Goal: Task Accomplishment & Management: Use online tool/utility

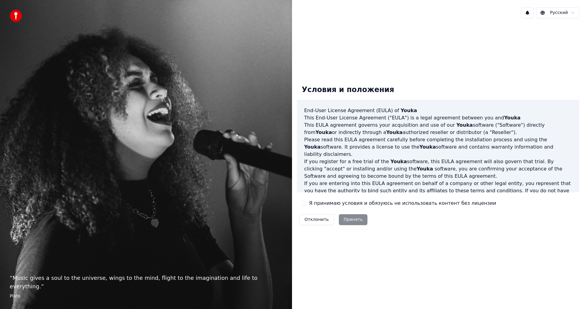
click at [308, 203] on div "Я принимаю условия и обязуюсь не использовать контент без лицензии" at bounding box center [399, 203] width 194 height 7
click at [305, 204] on button "Я принимаю условия и обязуюсь не использовать контент без лицензии" at bounding box center [304, 203] width 5 height 5
click at [346, 218] on button "Принять" at bounding box center [353, 219] width 29 height 11
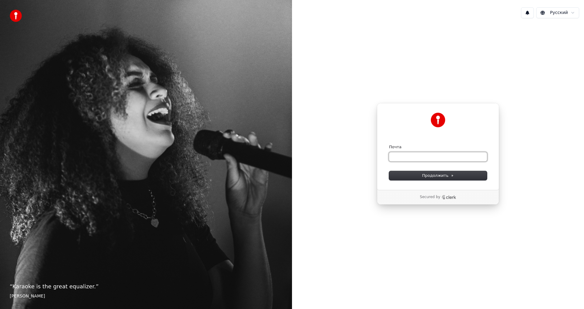
click at [423, 156] on input "Почта" at bounding box center [438, 156] width 98 height 9
click at [431, 176] on span "Продолжить" at bounding box center [438, 175] width 32 height 5
type input "**********"
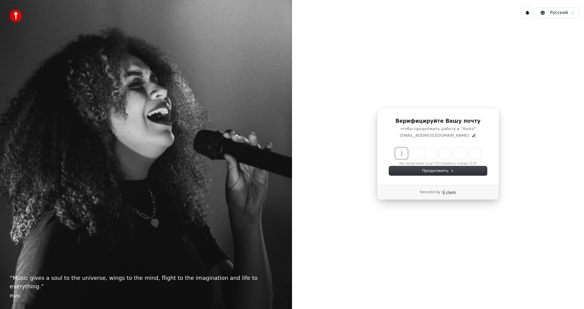
click at [400, 153] on input "Enter verification code" at bounding box center [443, 153] width 97 height 11
type input "******"
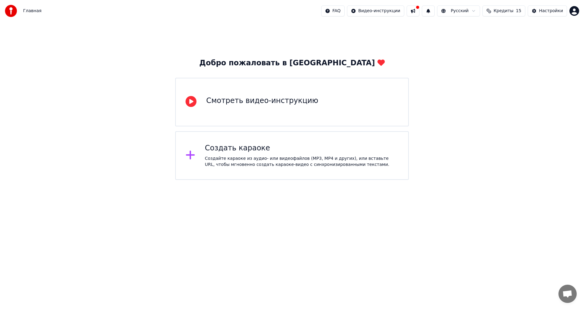
click at [273, 154] on div "Создать караоке Создайте караоке из аудио- или видеофайлов (MP3, MP4 и других),…" at bounding box center [302, 156] width 194 height 24
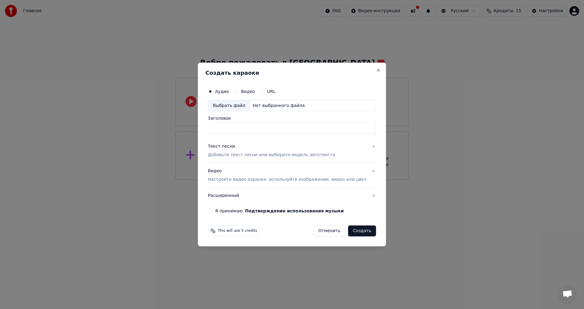
click at [238, 90] on button "Видео" at bounding box center [236, 91] width 5 height 5
click at [272, 106] on div "Нет выбранного файла" at bounding box center [278, 106] width 57 height 6
click at [266, 105] on div "Нет выбранного файла" at bounding box center [278, 106] width 57 height 6
click at [235, 106] on div "Выбрать файл" at bounding box center [229, 105] width 42 height 11
click at [217, 90] on div "Аудио Видео URL Выбрать файл Нет выбранного файла Заголовок Текст песни Добавьт…" at bounding box center [291, 149] width 173 height 133
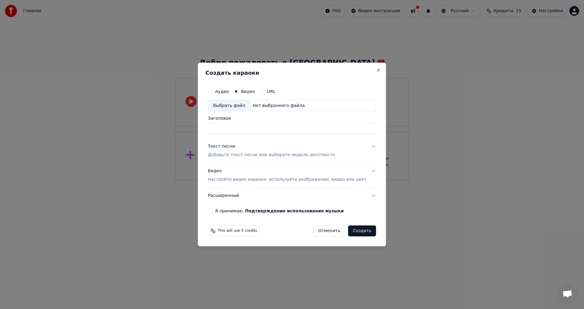
click at [217, 94] on div "Аудио Видео URL Выбрать файл Нет выбранного файла Заголовок Текст песни Добавьт…" at bounding box center [291, 149] width 173 height 133
click at [213, 92] on button "Аудио" at bounding box center [210, 91] width 5 height 5
click at [266, 104] on div "Нет выбранного файла" at bounding box center [278, 106] width 57 height 6
type input "**********"
click at [240, 155] on p "Добавьте текст песни или выберите модель автотекста" at bounding box center [271, 155] width 127 height 6
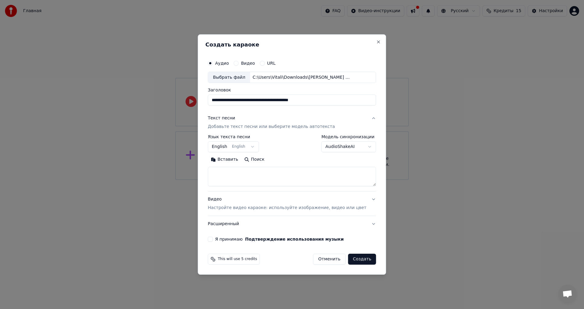
click at [257, 147] on body "**********" at bounding box center [292, 90] width 584 height 180
select select "**"
click at [234, 176] on textarea at bounding box center [292, 176] width 168 height 19
paste textarea "**********"
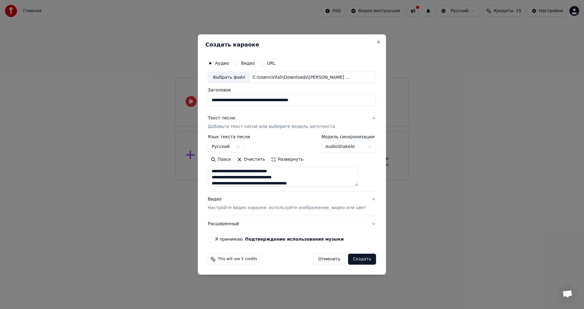
scroll to position [0, 0]
type textarea "**********"
click at [319, 210] on p "Настройте видео караоке: используйте изображение, видео или цвет" at bounding box center [287, 208] width 158 height 6
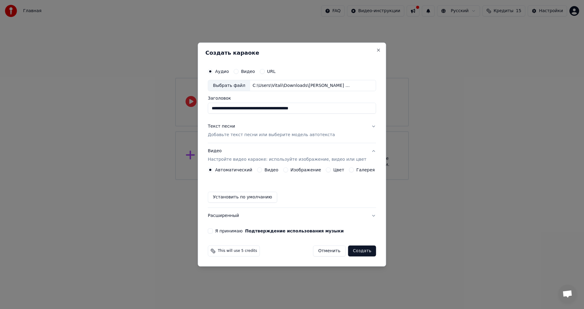
click at [286, 170] on button "Изображение" at bounding box center [285, 170] width 5 height 5
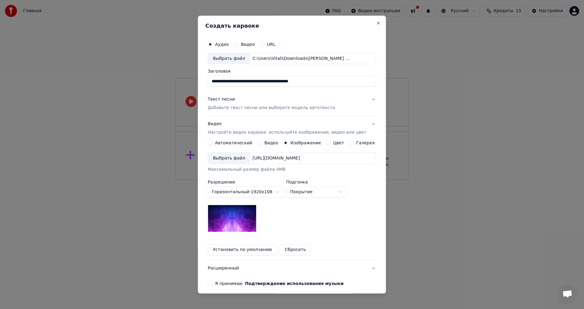
click at [313, 180] on body "**********" at bounding box center [292, 90] width 584 height 180
click at [355, 158] on div "Выбрать файл https://imagedelivery.net/jkI57_JBx8hWPzcSI-uF5w/c7639807-3f76-4ea…" at bounding box center [292, 159] width 168 height 12
click at [326, 143] on button "Цвет" at bounding box center [328, 143] width 5 height 5
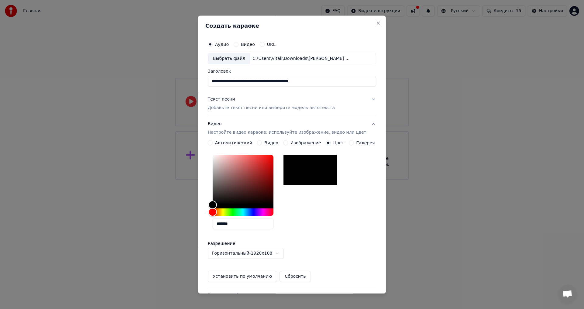
click at [349, 141] on button "Галерея" at bounding box center [351, 143] width 5 height 5
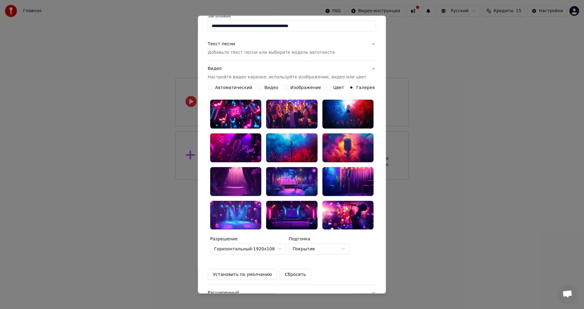
scroll to position [5, 0]
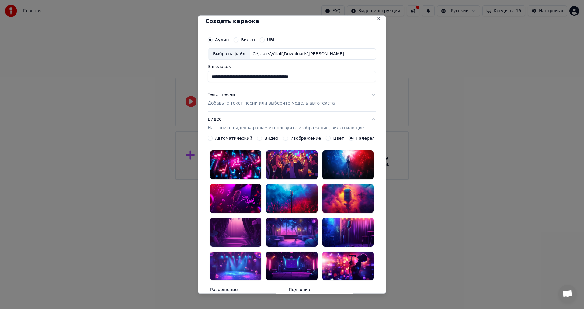
click at [260, 139] on button "Видео" at bounding box center [259, 138] width 5 height 5
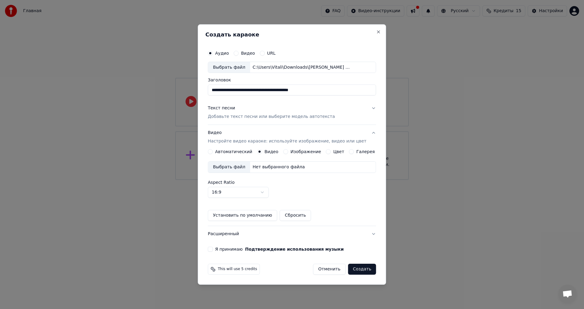
scroll to position [0, 0]
click at [291, 151] on div "Изображение" at bounding box center [302, 151] width 38 height 5
click at [287, 151] on button "Изображение" at bounding box center [285, 151] width 5 height 5
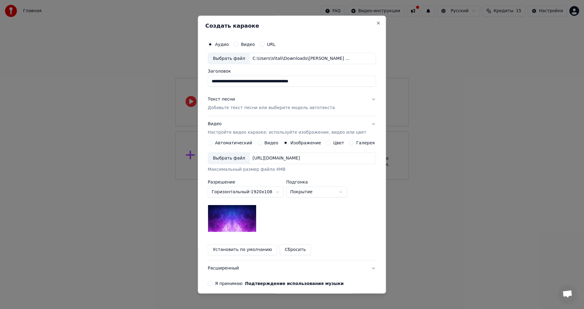
click at [213, 144] on button "Автоматический" at bounding box center [210, 143] width 5 height 5
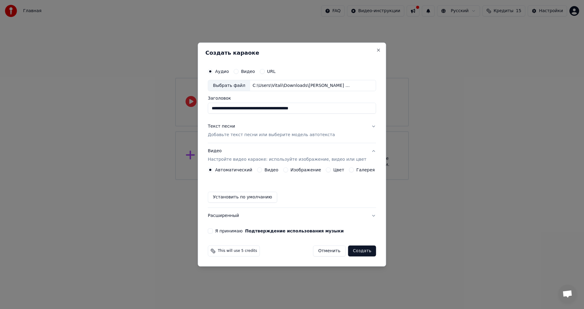
click at [287, 170] on button "Изображение" at bounding box center [285, 170] width 5 height 5
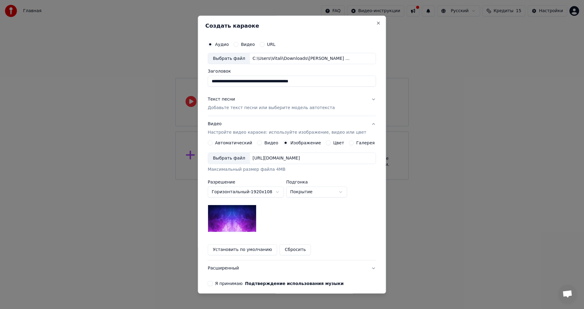
click at [230, 100] on div "Текст песни" at bounding box center [221, 100] width 27 height 6
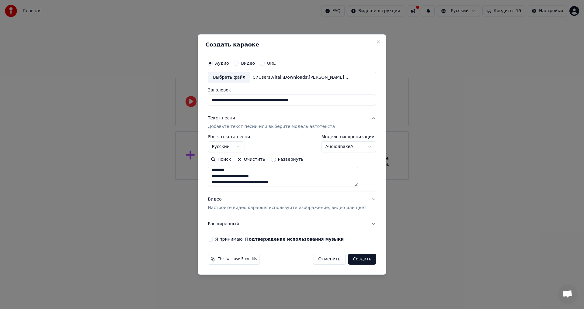
scroll to position [186, 0]
drag, startPoint x: 221, startPoint y: 174, endPoint x: 281, endPoint y: 192, distance: 62.4
click at [281, 192] on div "**********" at bounding box center [292, 172] width 168 height 122
click at [213, 240] on button "Я принимаю Подтверждение использования музыки" at bounding box center [210, 239] width 5 height 5
click at [254, 207] on p "Настройте видео караоке: используйте изображение, видео или цвет" at bounding box center [287, 208] width 158 height 6
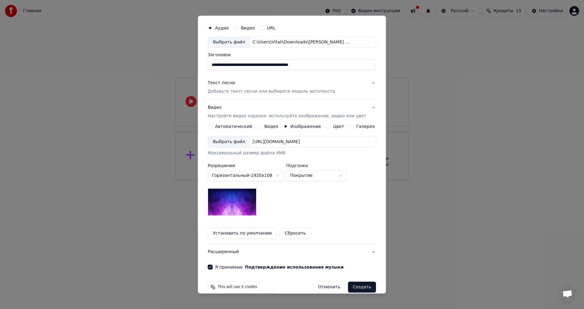
scroll to position [26, 0]
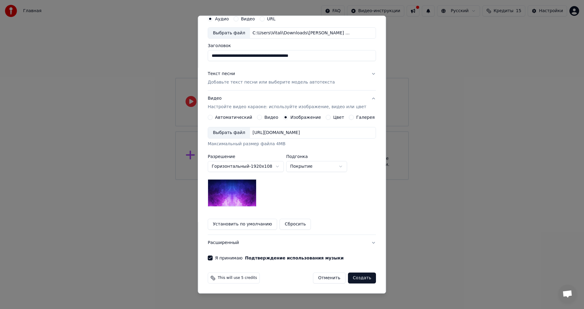
click at [238, 18] on button "Видео" at bounding box center [236, 18] width 5 height 5
click at [218, 19] on div "Аудио" at bounding box center [218, 18] width 21 height 5
click at [213, 19] on button "Аудио" at bounding box center [210, 18] width 5 height 5
click at [288, 82] on p "Добавьте текст песни или выберите модель автотекста" at bounding box center [271, 83] width 127 height 6
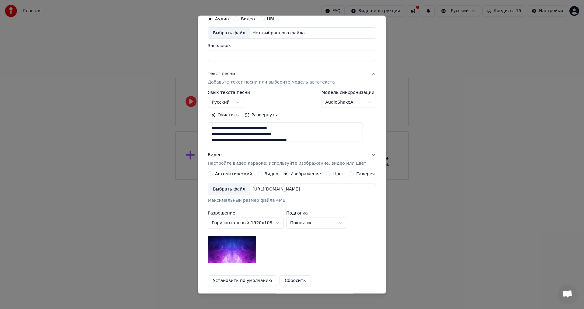
scroll to position [0, 0]
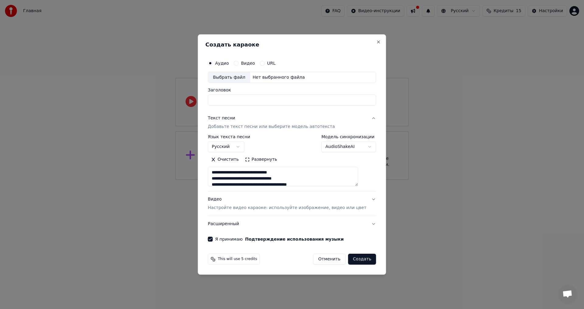
click at [242, 77] on div "Выбрать файл" at bounding box center [229, 77] width 42 height 11
type input "**********"
click at [348, 258] on button "Создать" at bounding box center [362, 259] width 28 height 11
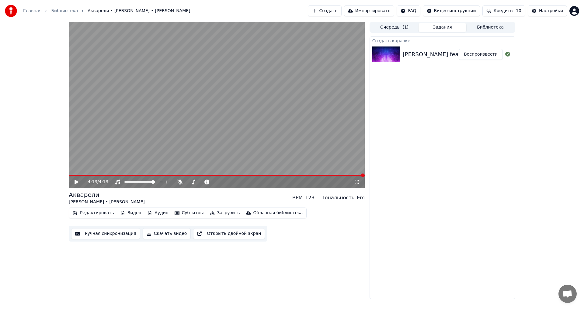
click at [165, 234] on button "Скачать видео" at bounding box center [167, 233] width 48 height 11
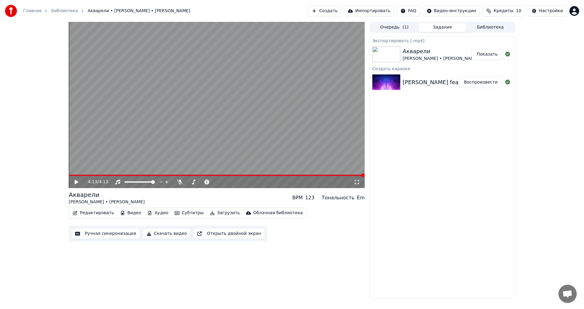
click at [489, 56] on button "Показать" at bounding box center [487, 54] width 31 height 11
